Goal: Transaction & Acquisition: Purchase product/service

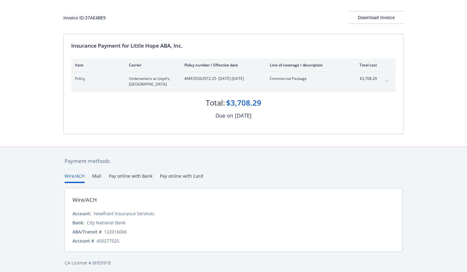
scroll to position [31, 0]
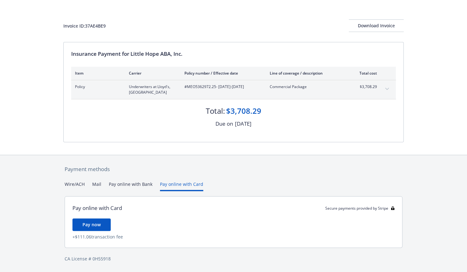
click at [173, 174] on div "Payment methods Wire/ACH Mail Pay online with Bank Pay online with Card Pay onl…" at bounding box center [233, 213] width 340 height 117
click at [79, 180] on div "Payment methods Wire/ACH Mail Pay online with Bank Pay online with Card Pay onl…" at bounding box center [233, 214] width 340 height 117
click at [78, 183] on button "Wire/ACH" at bounding box center [75, 186] width 20 height 10
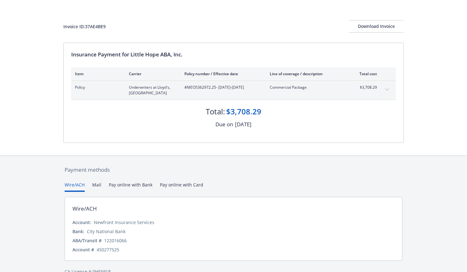
click at [156, 239] on div "ABA/Transit # [US_BANK_ROUTING_MICR]" at bounding box center [233, 240] width 322 height 7
click at [172, 186] on button "Pay online with Card" at bounding box center [181, 186] width 43 height 10
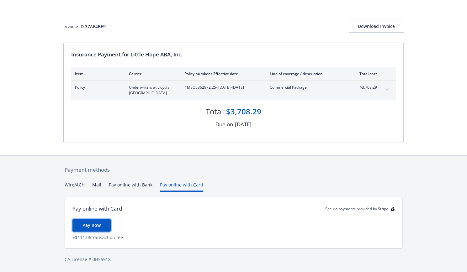
click at [88, 222] on span "Pay now" at bounding box center [91, 225] width 18 height 6
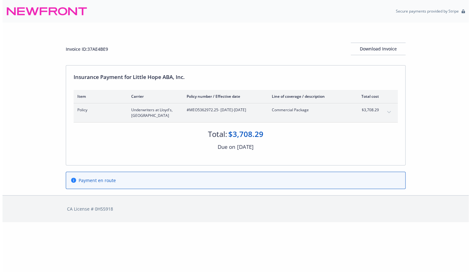
scroll to position [0, 0]
click at [192, 222] on html "Secure payments provided by Stripe Invoice ID: 37AE4BE9 Download Invoice Insura…" at bounding box center [235, 111] width 471 height 222
